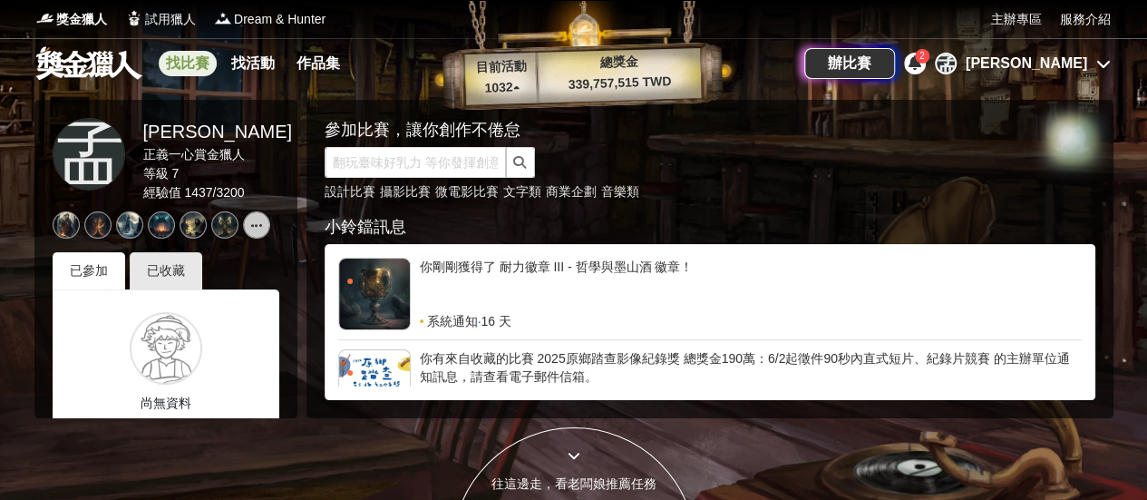
click at [185, 59] on link "找比賽" at bounding box center [188, 63] width 58 height 25
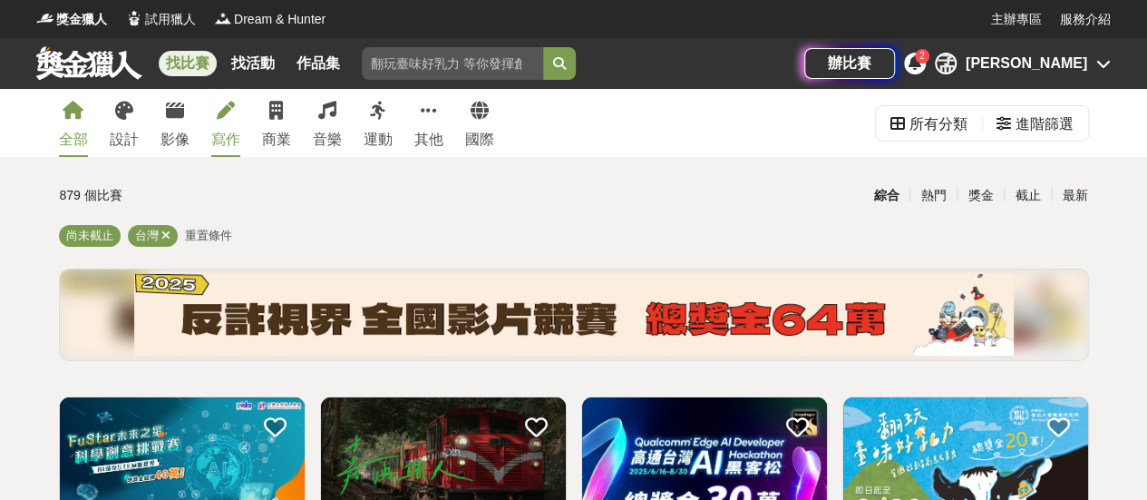
click at [224, 120] on link "寫作" at bounding box center [225, 123] width 29 height 68
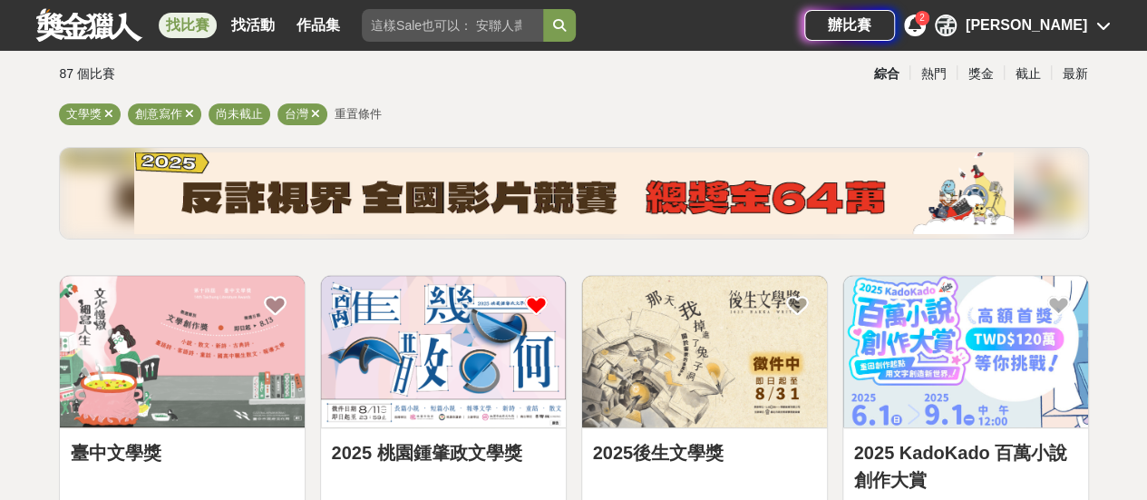
scroll to position [363, 0]
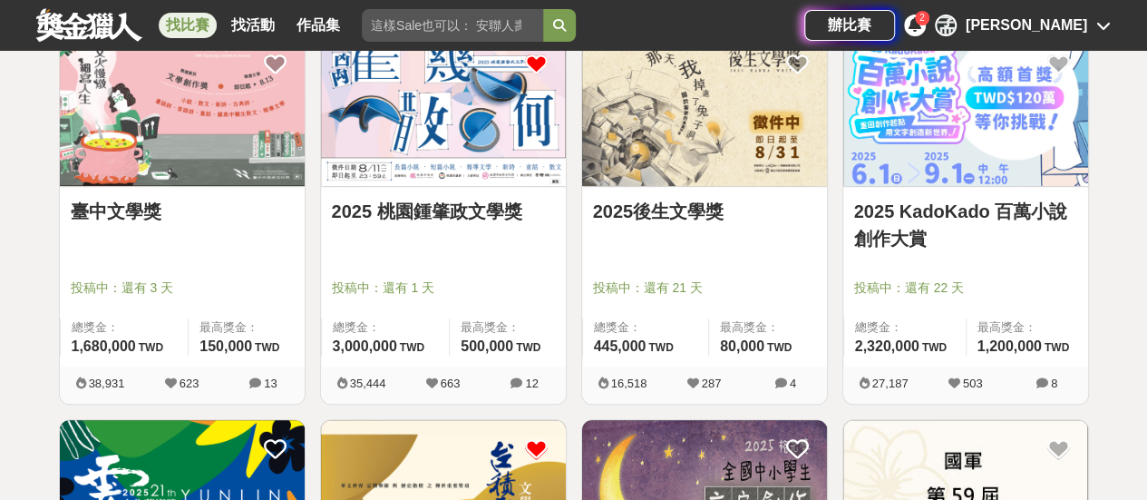
click at [443, 217] on link "2025 桃園鍾肇政文學獎" at bounding box center [443, 211] width 223 height 27
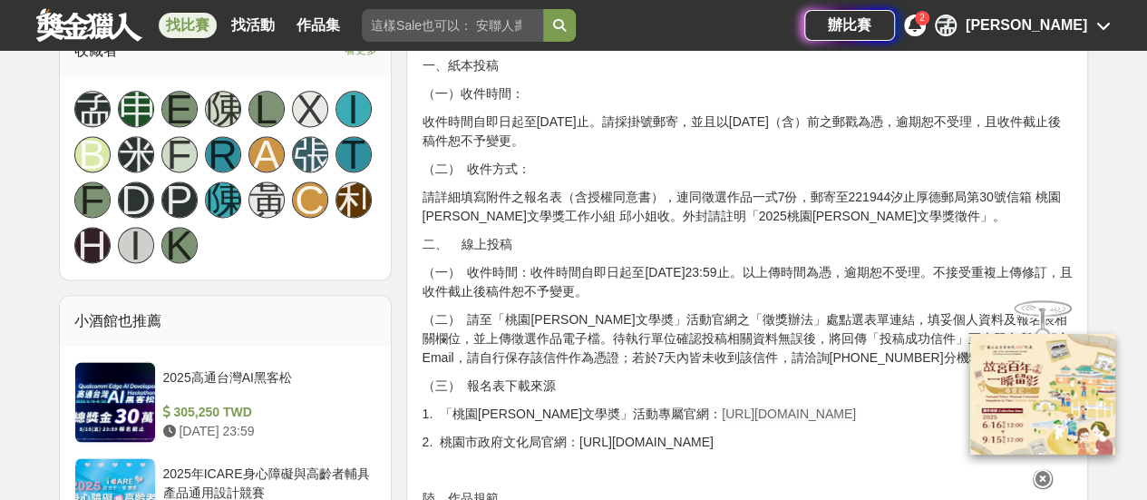
scroll to position [1270, 0]
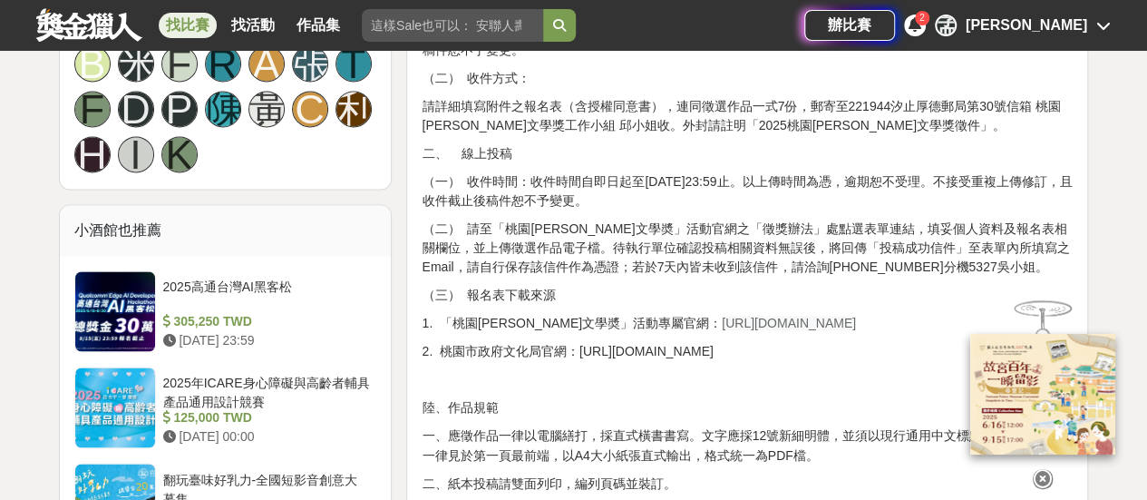
drag, startPoint x: 652, startPoint y: 318, endPoint x: 836, endPoint y: 325, distance: 184.2
click at [836, 325] on p "1. 「桃園[PERSON_NAME]文學奬」活動專屬官網： [URL][DOMAIN_NAME]" at bounding box center [747, 323] width 651 height 19
